Goal: Task Accomplishment & Management: Manage account settings

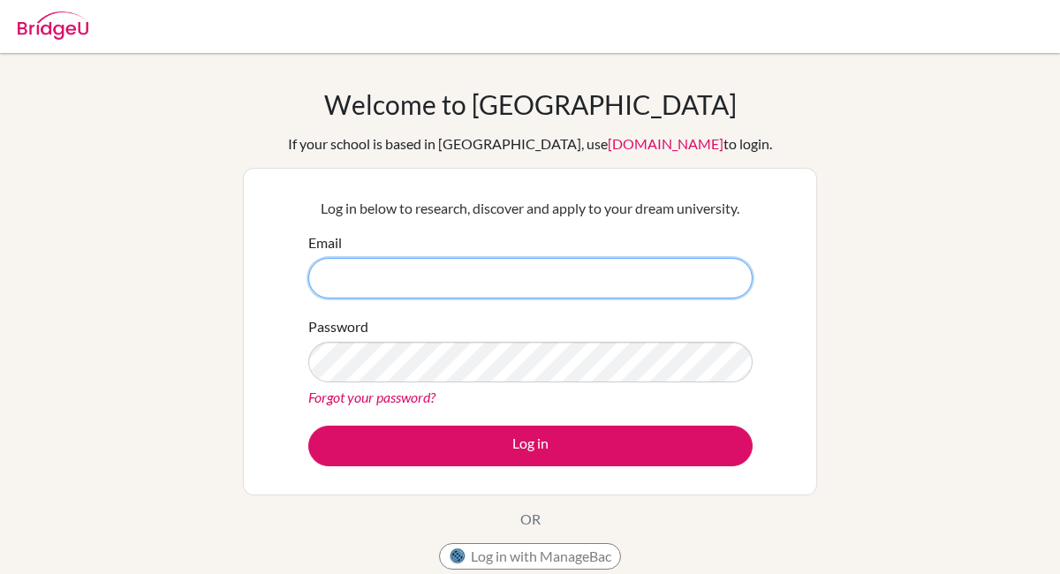
click at [423, 266] on input "Email" at bounding box center [530, 278] width 444 height 41
type input "[EMAIL_ADDRESS][DOMAIN_NAME]"
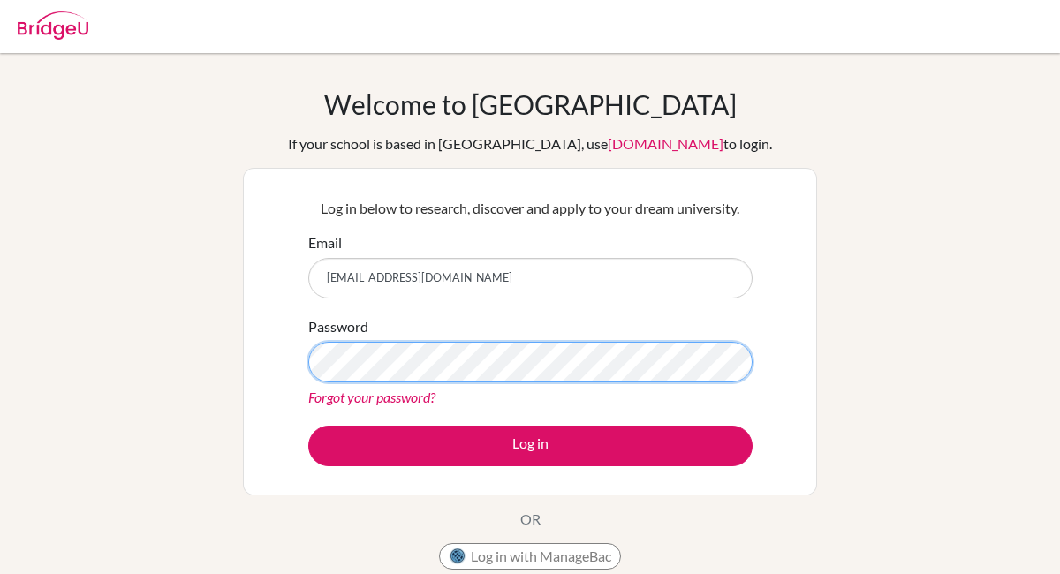
click at [308, 426] on button "Log in" at bounding box center [530, 446] width 444 height 41
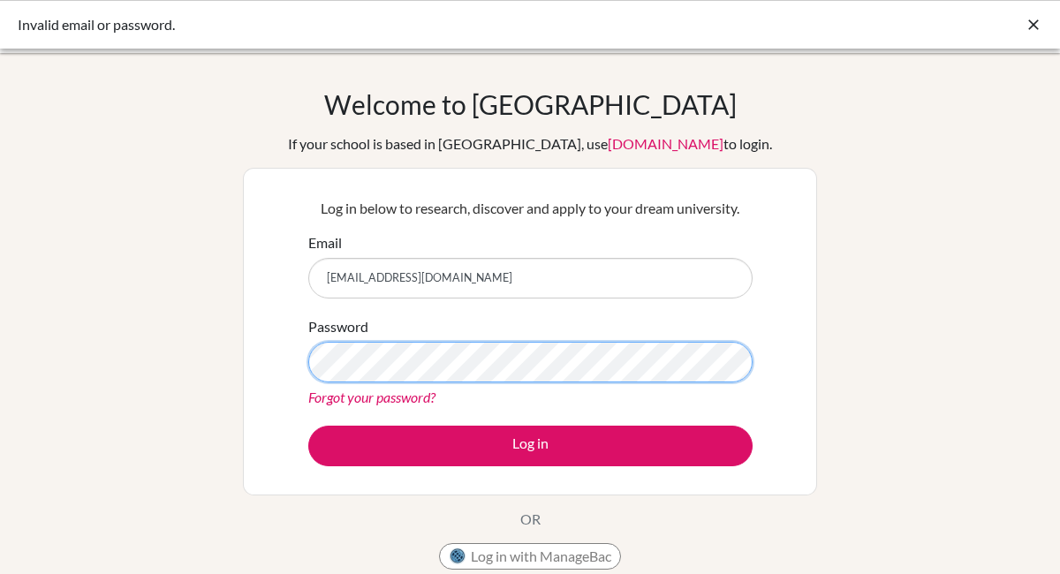
click at [308, 426] on button "Log in" at bounding box center [530, 446] width 444 height 41
